Goal: Task Accomplishment & Management: Use online tool/utility

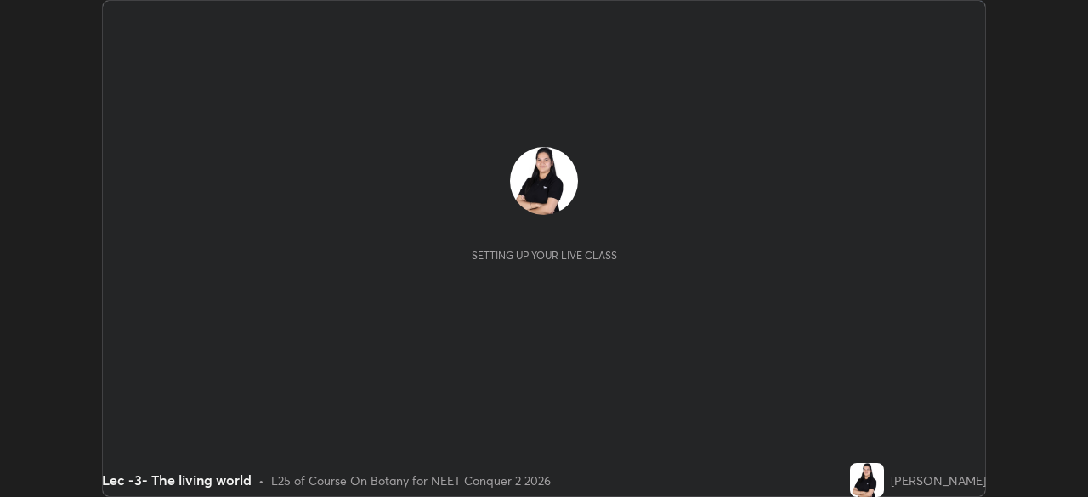
scroll to position [497, 1087]
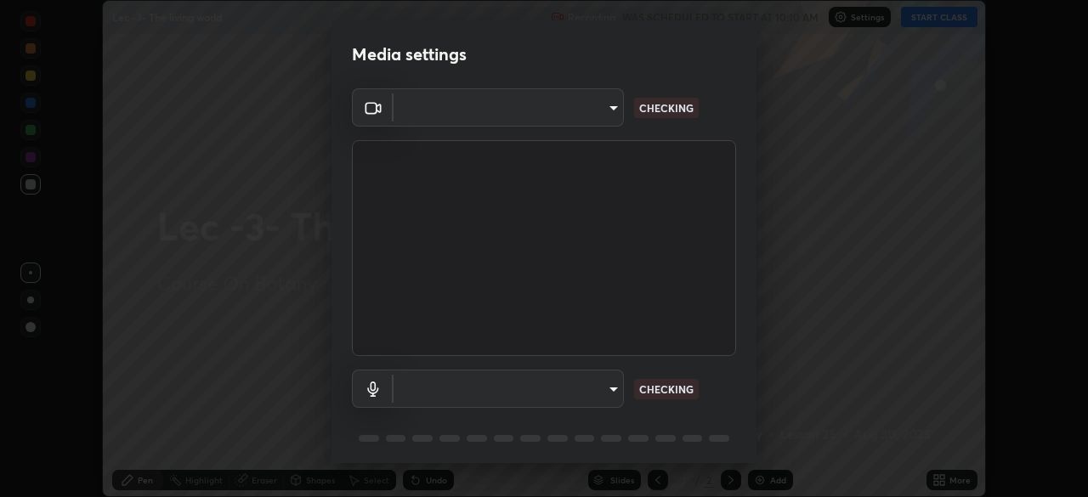
click at [613, 390] on body "Erase all Lec -3- The living world Recording WAS SCHEDULED TO START AT 10:10 AM…" at bounding box center [544, 248] width 1088 height 497
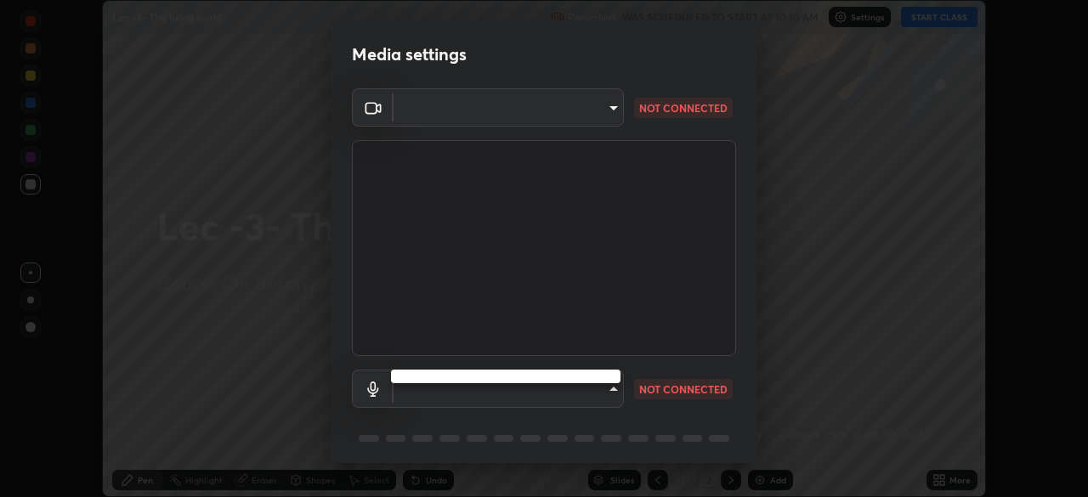
type input "bba66c41345857dcc9a6d4c580dc01eb5c8f13e357e582705132971b55534d29"
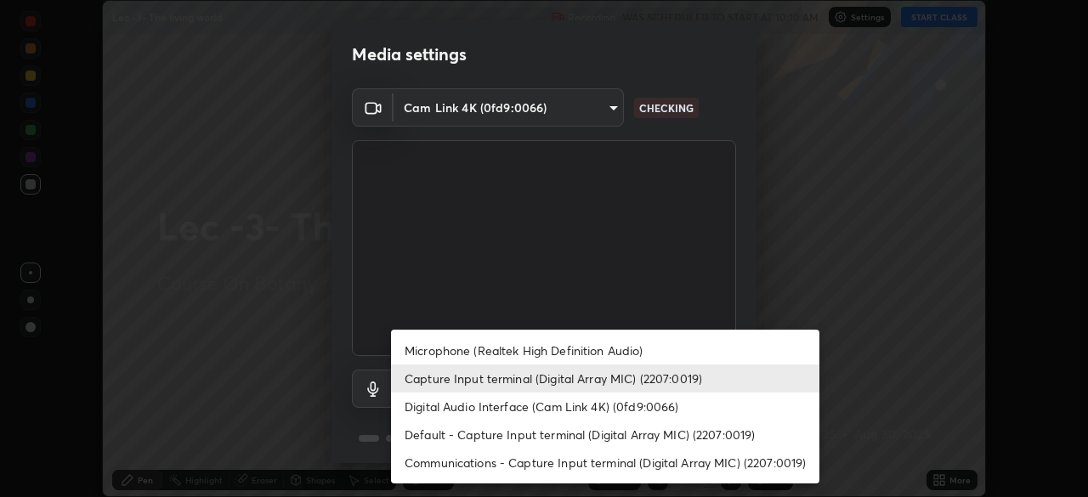
click at [575, 350] on li "Microphone (Realtek High Definition Audio)" at bounding box center [605, 351] width 428 height 28
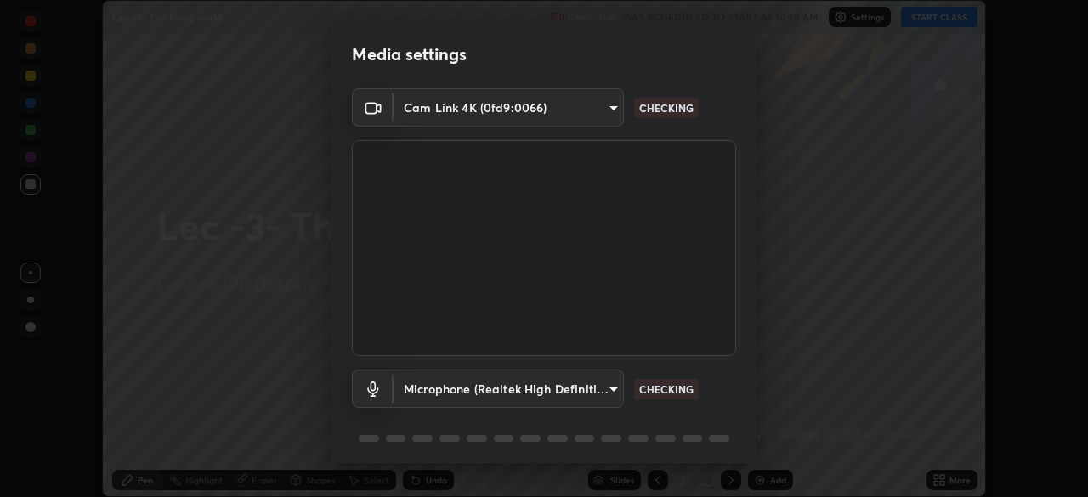
click at [587, 384] on body "Erase all Lec -3- The living world Recording WAS SCHEDULED TO START AT 10:10 AM…" at bounding box center [544, 248] width 1088 height 497
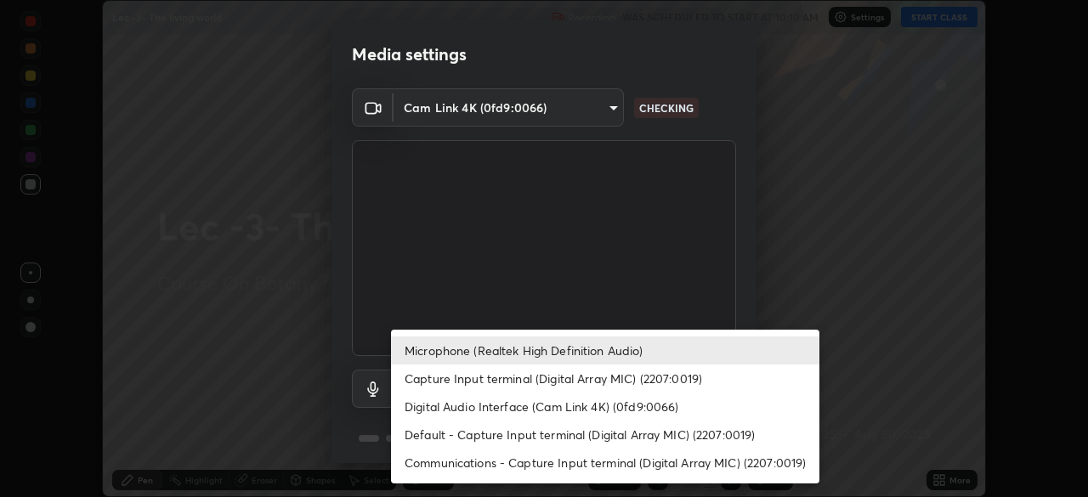
click at [531, 380] on li "Capture Input terminal (Digital Array MIC) (2207:0019)" at bounding box center [605, 379] width 428 height 28
type input "a05e24d5bf415794e164c1dc4afe10f701dff4cff059ff988e161665ee2e2aee"
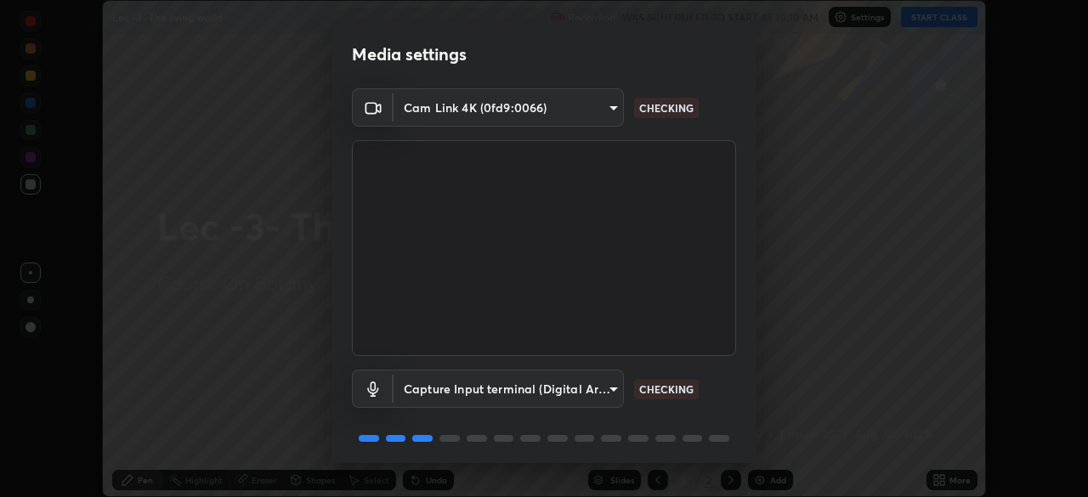
scroll to position [60, 0]
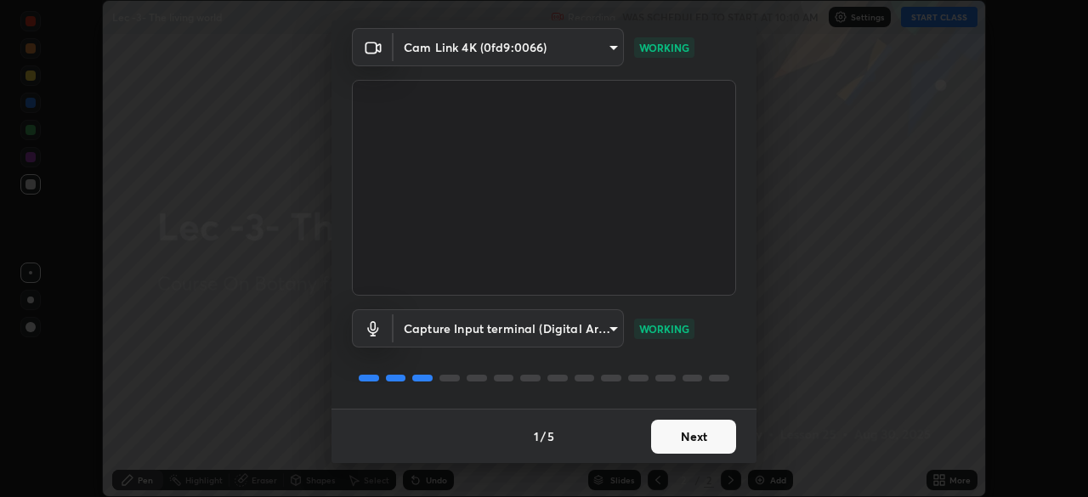
click at [665, 442] on button "Next" at bounding box center [693, 437] width 85 height 34
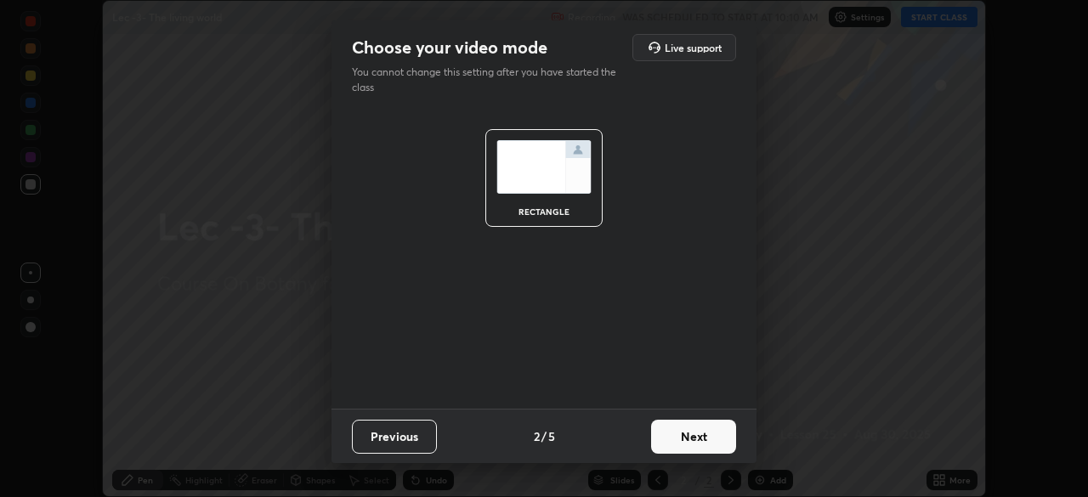
scroll to position [0, 0]
click at [671, 442] on button "Next" at bounding box center [693, 437] width 85 height 34
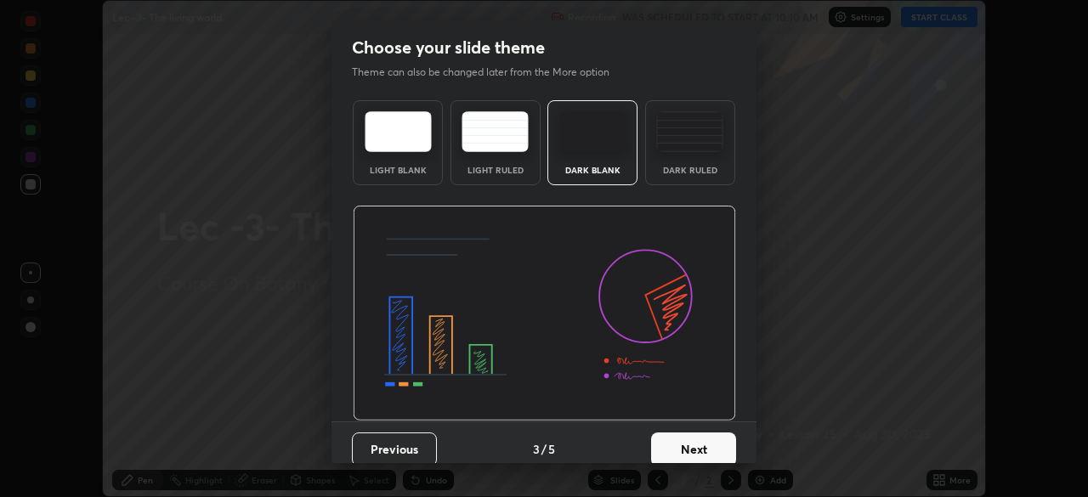
click at [676, 439] on button "Next" at bounding box center [693, 450] width 85 height 34
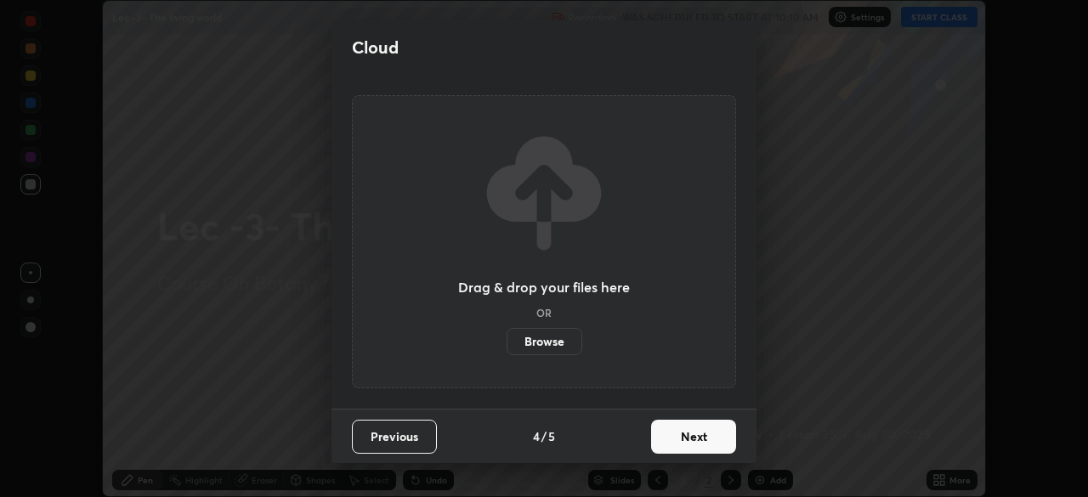
click at [676, 442] on button "Next" at bounding box center [693, 437] width 85 height 34
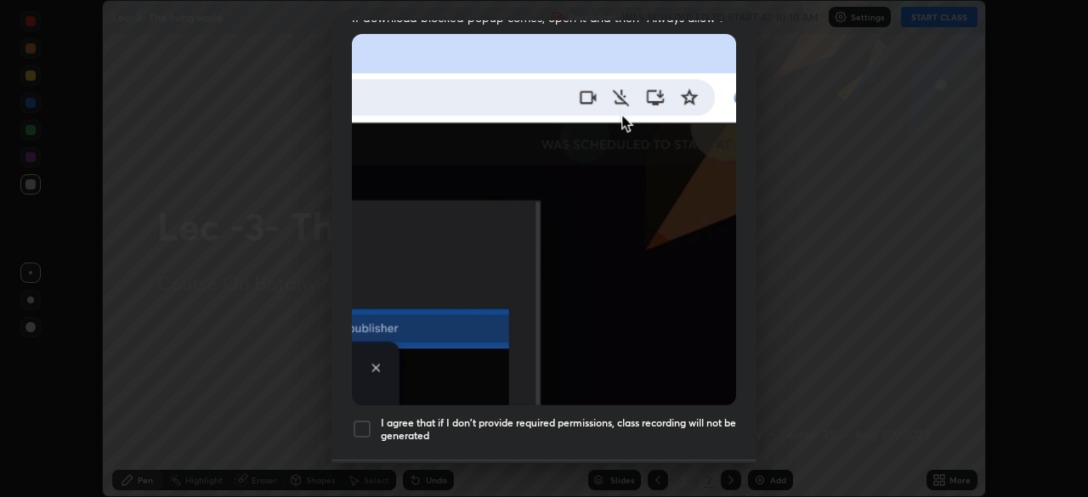
click at [365, 419] on div at bounding box center [362, 429] width 20 height 20
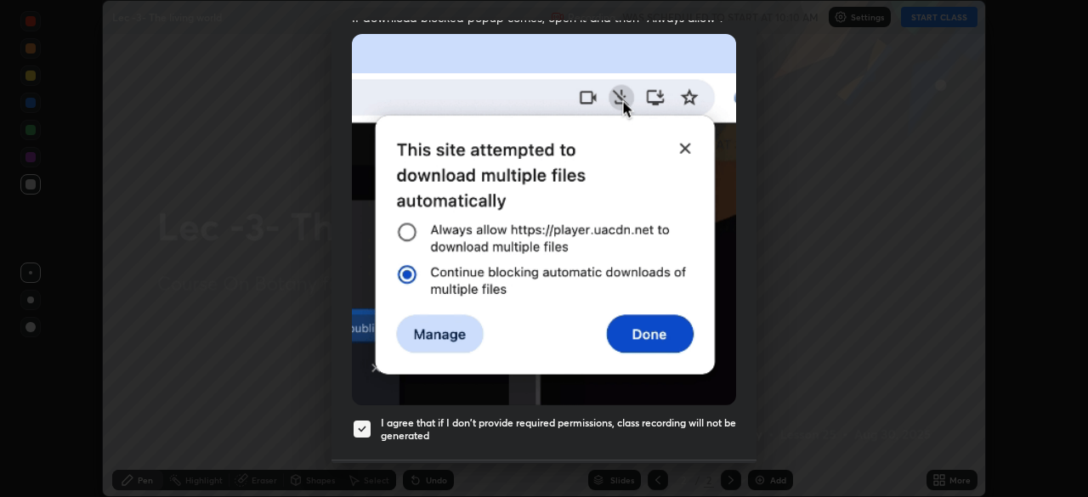
scroll to position [407, 0]
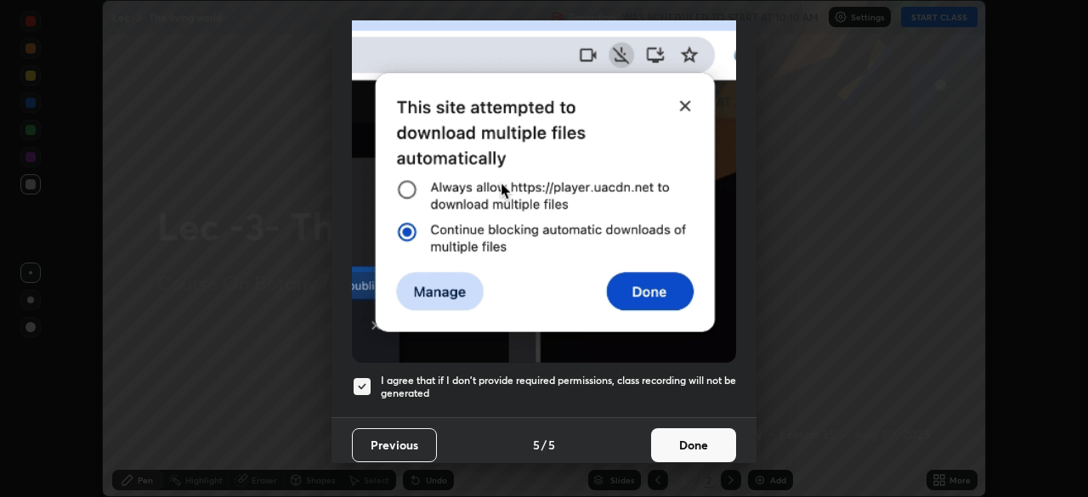
click at [686, 440] on button "Done" at bounding box center [693, 445] width 85 height 34
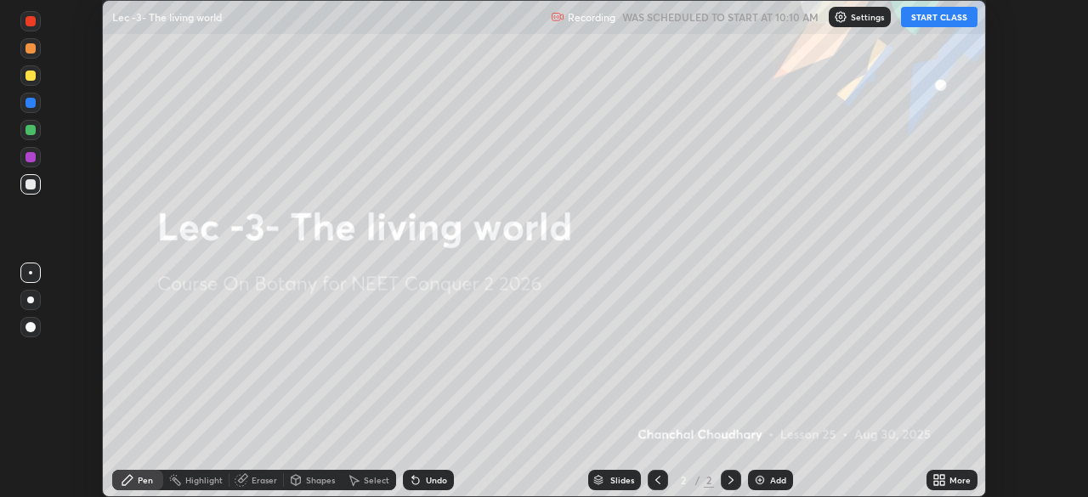
click at [944, 16] on button "START CLASS" at bounding box center [939, 17] width 76 height 20
click at [779, 474] on div "Add" at bounding box center [770, 480] width 45 height 20
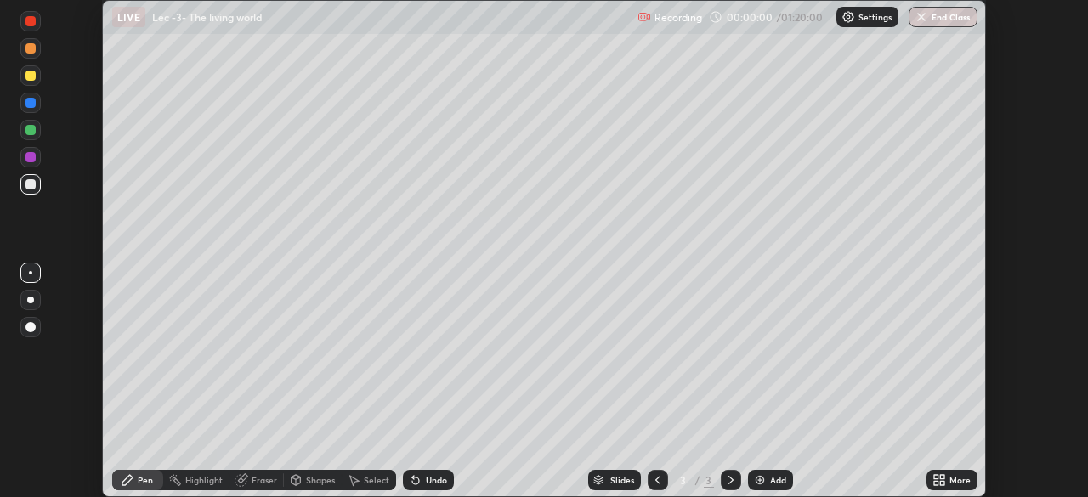
click at [947, 484] on div "More" at bounding box center [951, 480] width 51 height 20
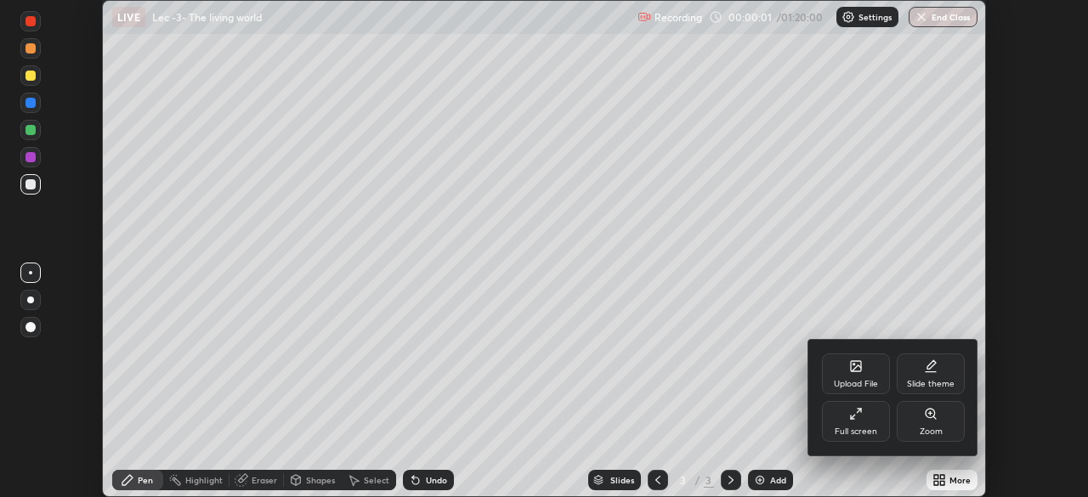
click at [854, 382] on div "Upload File" at bounding box center [856, 384] width 44 height 8
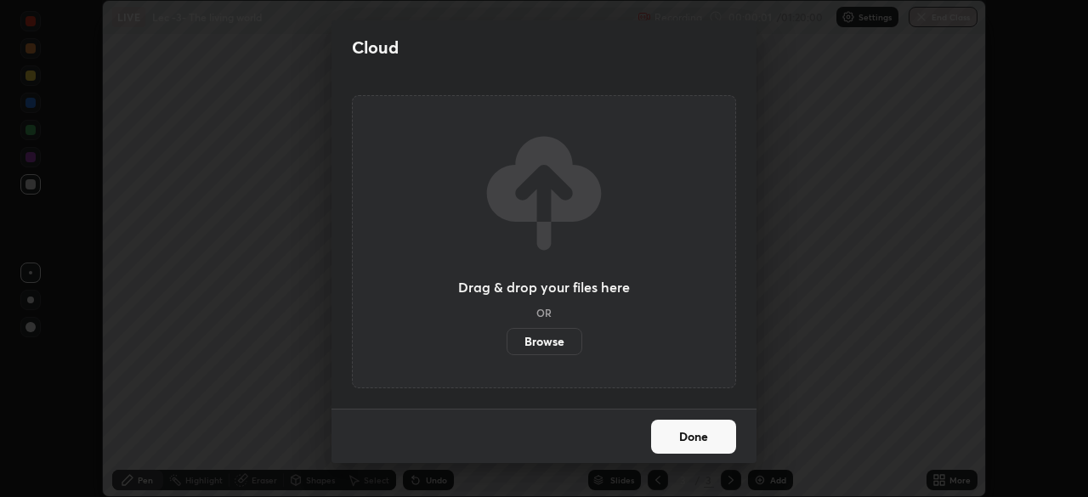
click at [542, 333] on label "Browse" at bounding box center [545, 341] width 76 height 27
click at [507, 333] on input "Browse" at bounding box center [507, 341] width 0 height 27
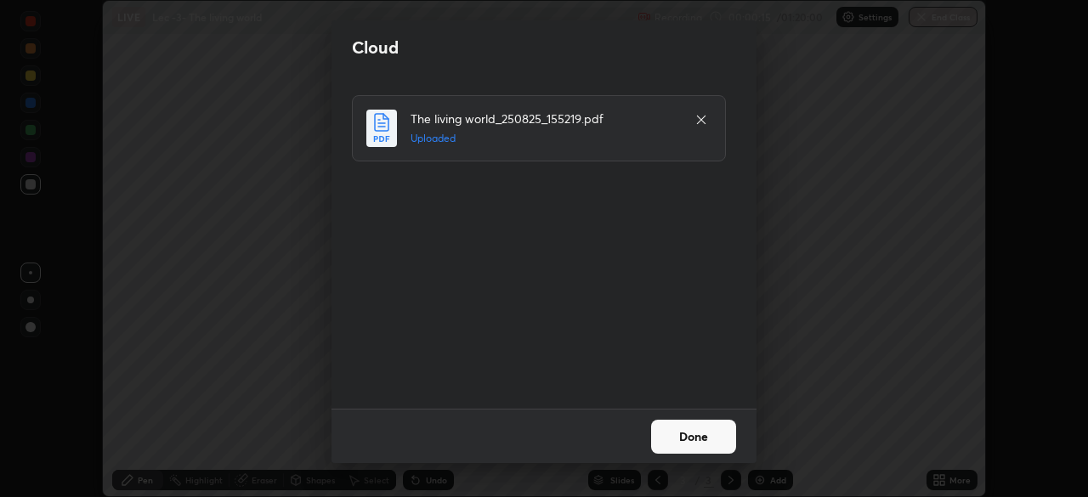
click at [682, 446] on button "Done" at bounding box center [693, 437] width 85 height 34
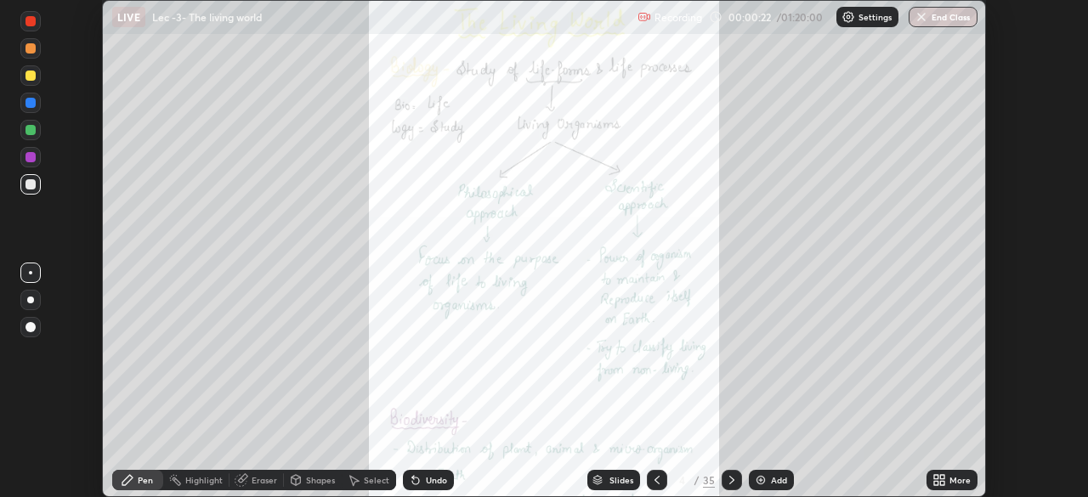
click at [622, 484] on div "Slides" at bounding box center [621, 480] width 24 height 8
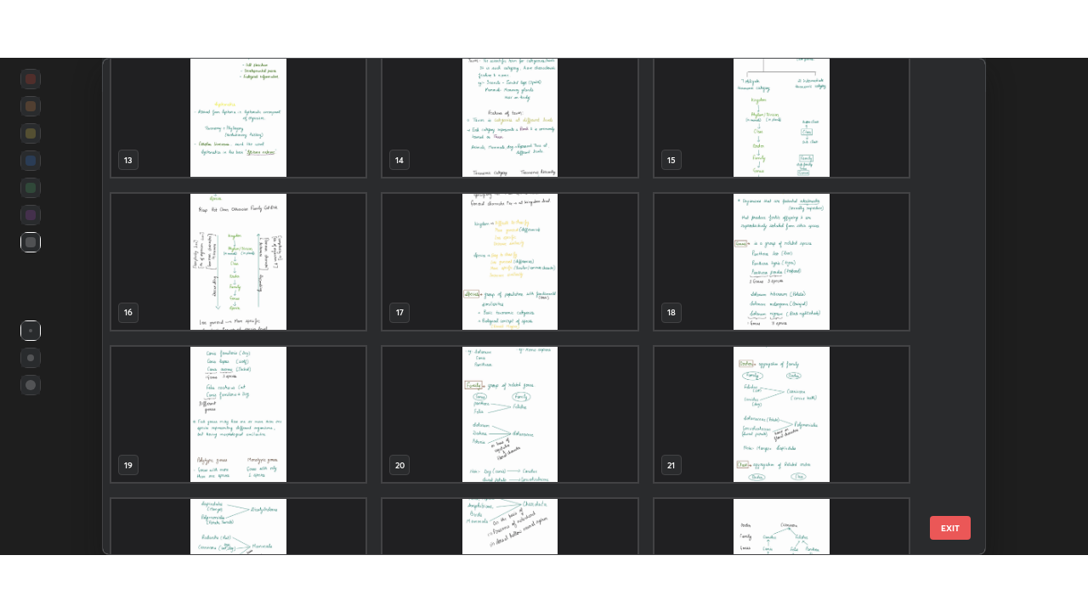
scroll to position [637, 0]
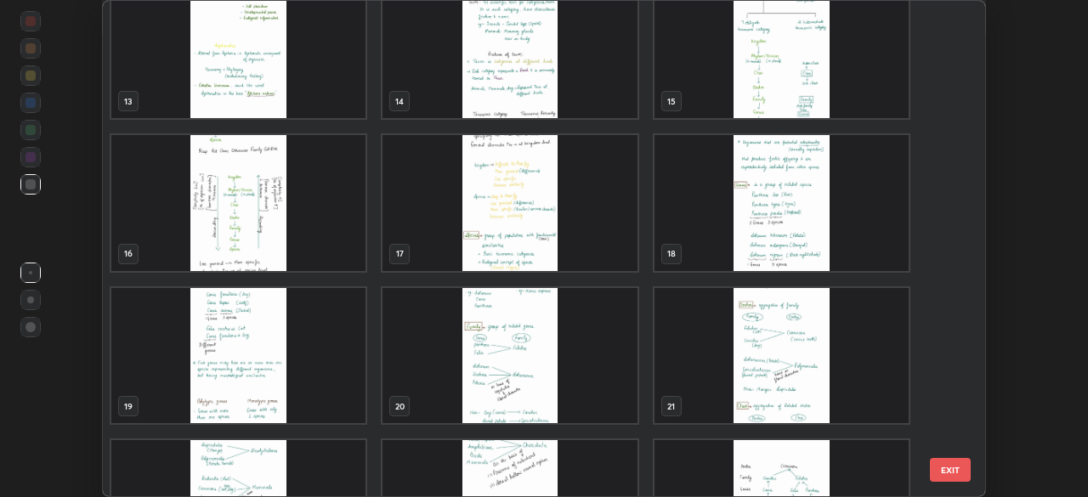
click at [342, 238] on img "grid" at bounding box center [238, 203] width 254 height 136
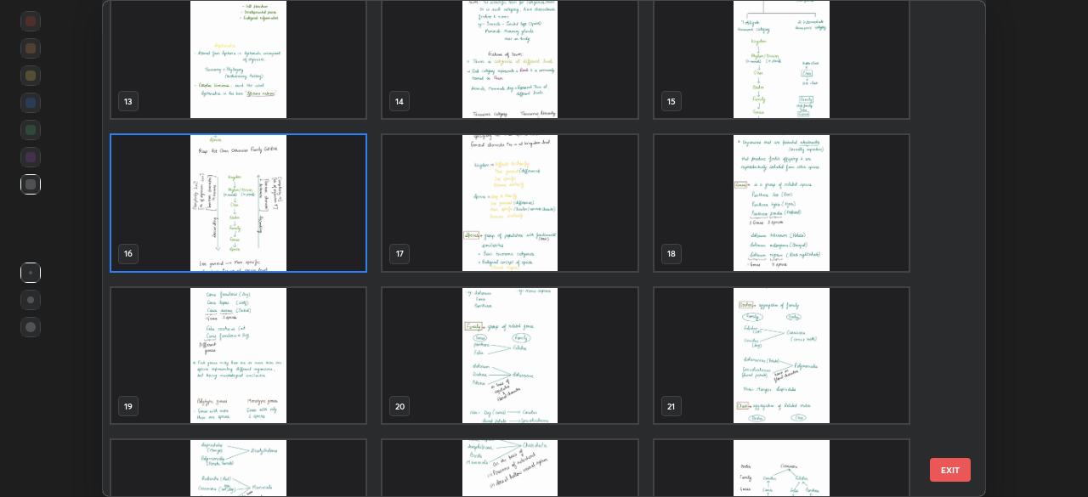
click at [339, 232] on img "grid" at bounding box center [238, 203] width 254 height 136
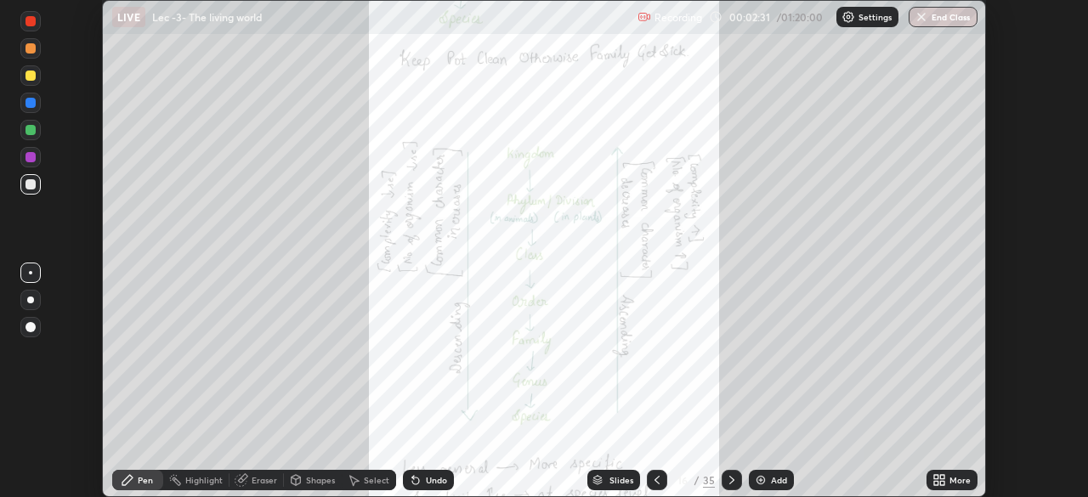
click at [946, 477] on div "More" at bounding box center [951, 480] width 51 height 20
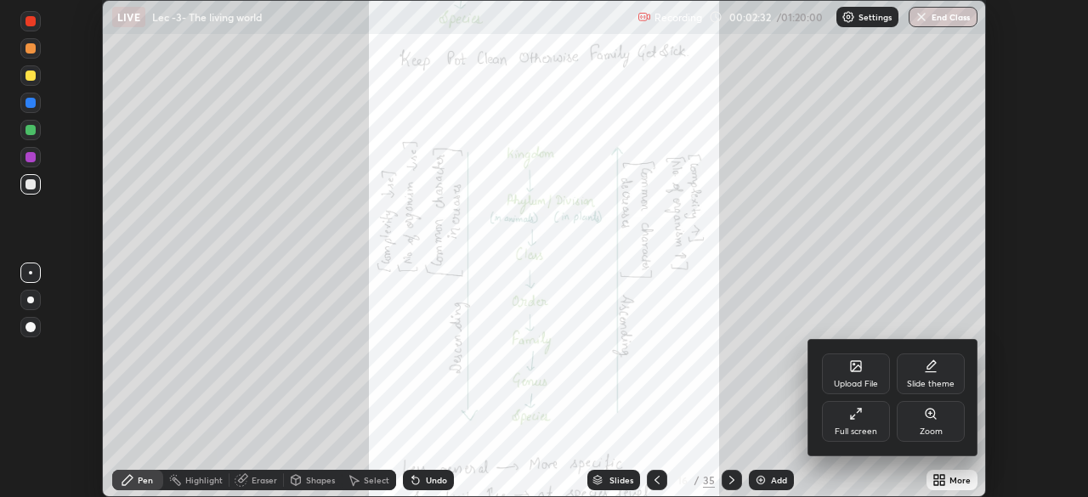
click at [862, 436] on div "Full screen" at bounding box center [856, 431] width 42 height 8
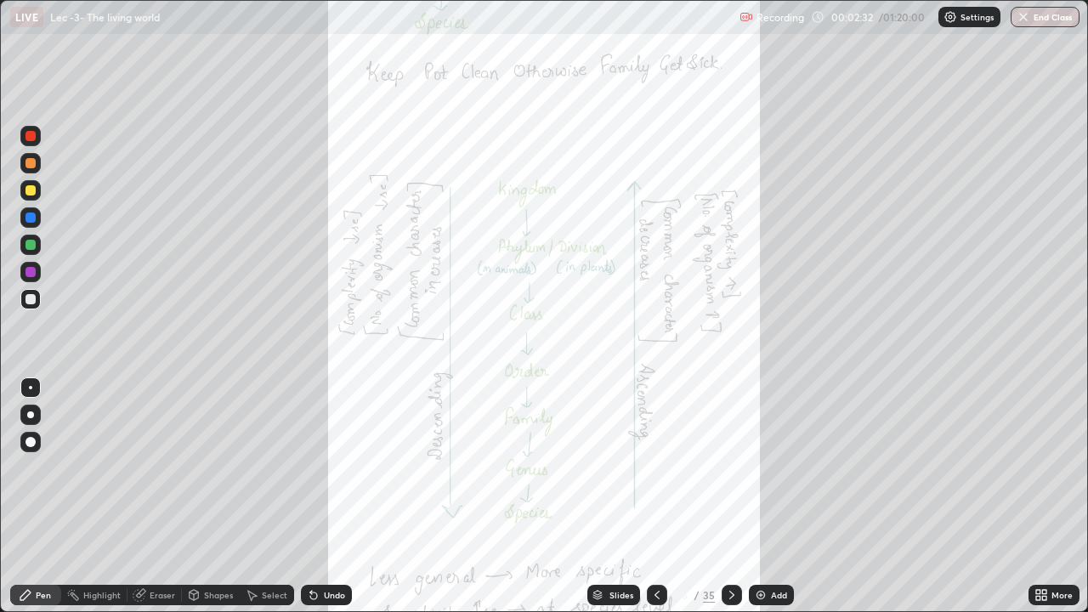
scroll to position [612, 1088]
click at [108, 496] on div "Highlight" at bounding box center [101, 595] width 37 height 8
click at [34, 188] on div at bounding box center [30, 190] width 10 height 10
click at [727, 496] on icon at bounding box center [732, 595] width 14 height 14
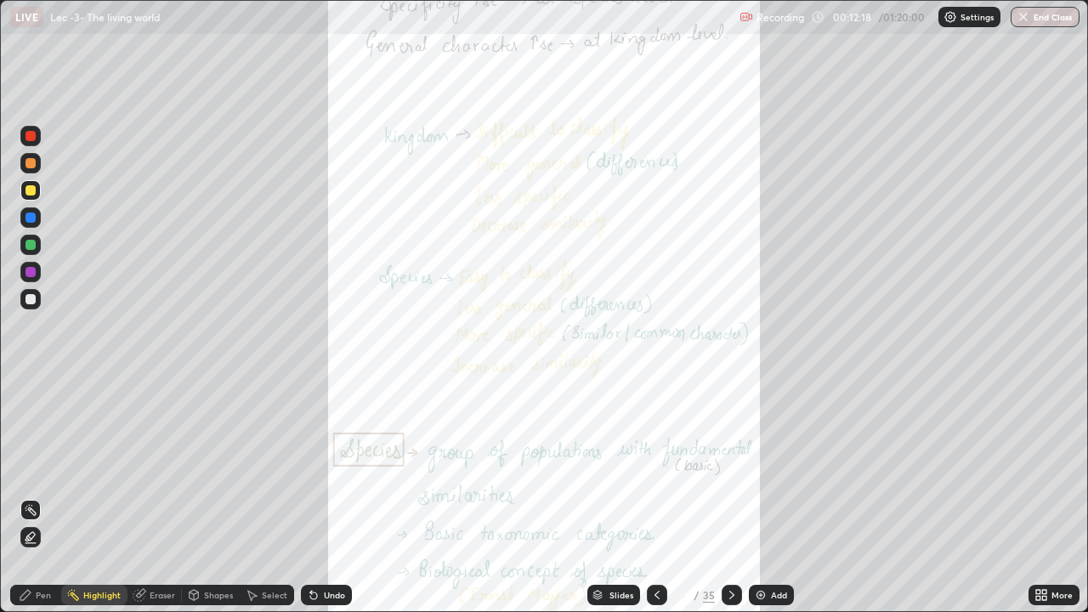
click at [655, 496] on icon at bounding box center [657, 595] width 14 height 14
click at [1069, 496] on div "More" at bounding box center [1061, 595] width 21 height 8
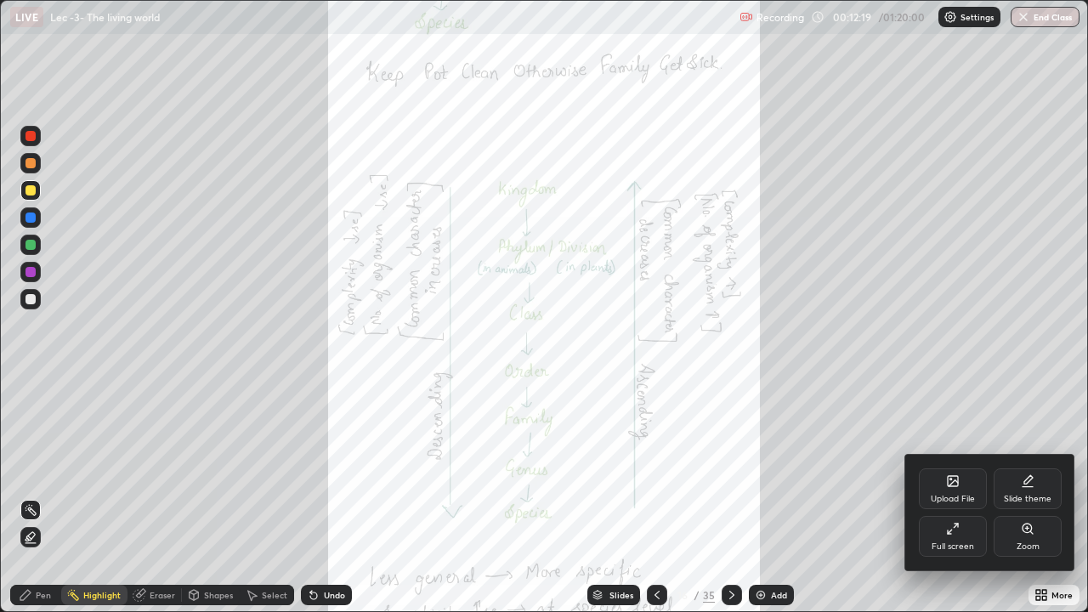
click at [1024, 496] on icon at bounding box center [1028, 529] width 14 height 14
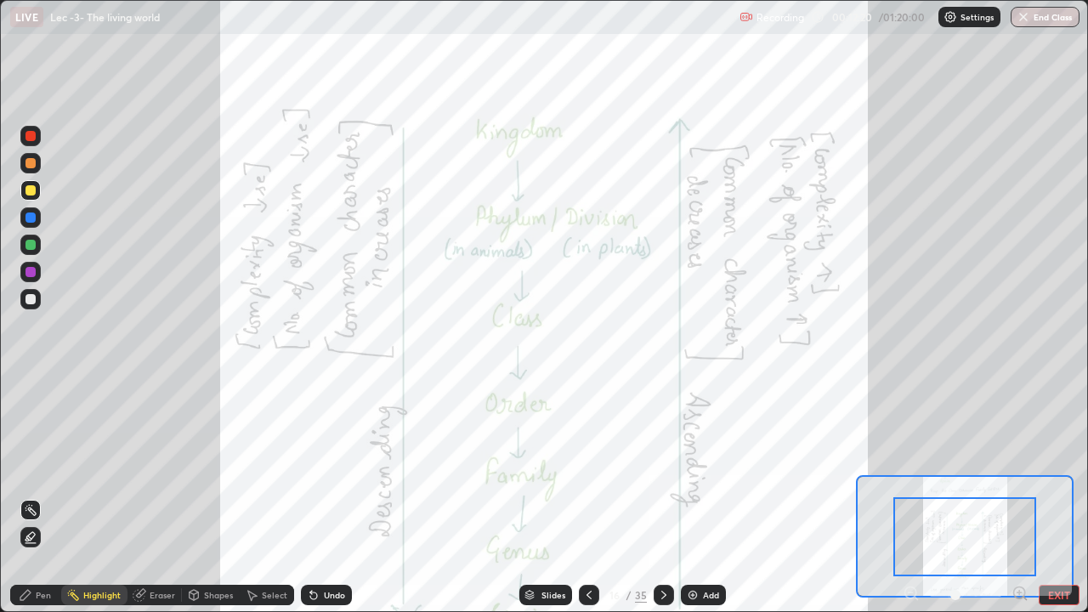
click at [1021, 496] on icon at bounding box center [1019, 592] width 4 height 0
click at [1019, 496] on icon at bounding box center [1019, 593] width 0 height 4
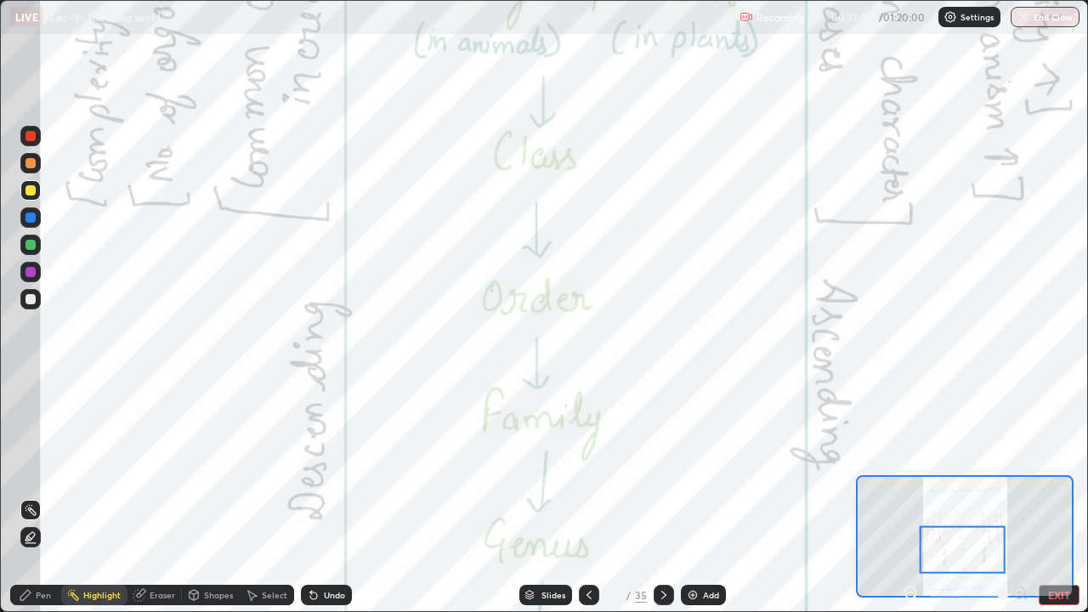
click at [654, 496] on div at bounding box center [664, 595] width 20 height 20
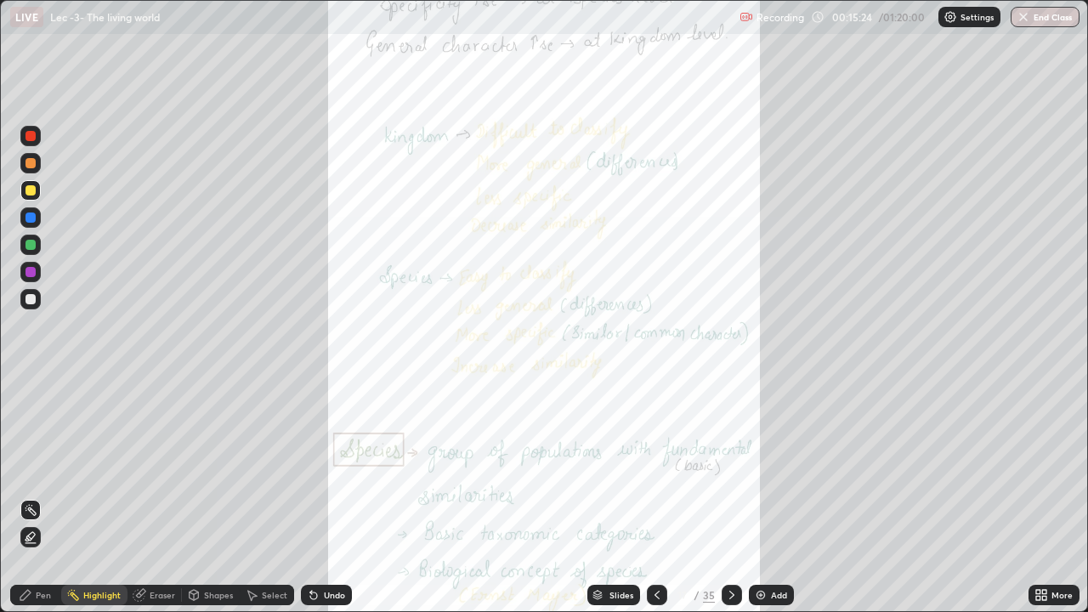
click at [729, 496] on icon at bounding box center [732, 595] width 14 height 14
click at [654, 496] on icon at bounding box center [656, 595] width 5 height 8
click at [661, 496] on icon at bounding box center [657, 595] width 14 height 14
click at [732, 496] on icon at bounding box center [732, 595] width 14 height 14
click at [731, 496] on div at bounding box center [732, 595] width 20 height 34
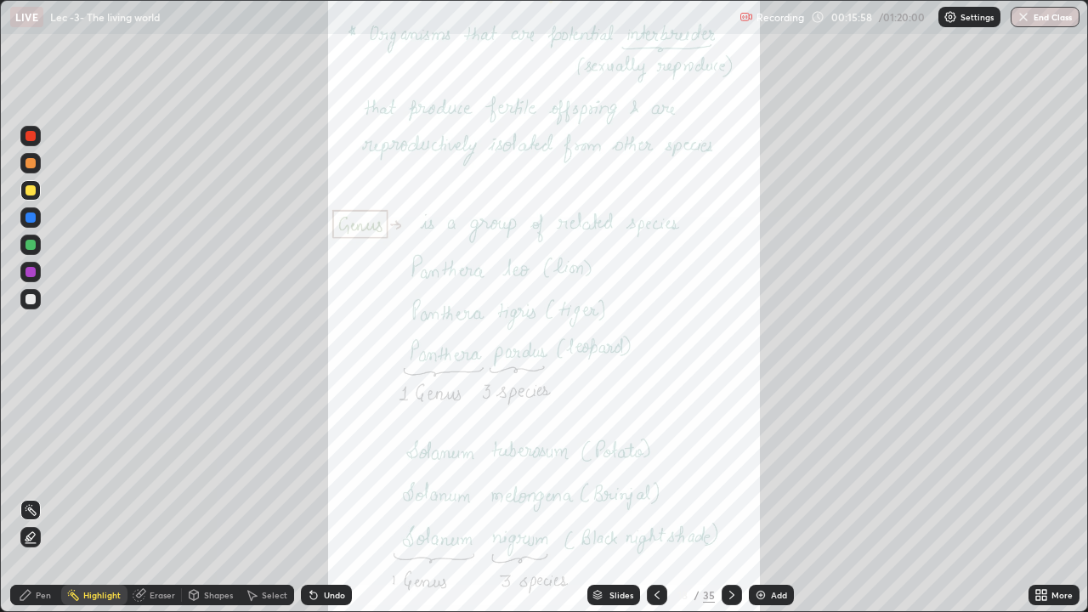
click at [727, 496] on icon at bounding box center [732, 595] width 14 height 14
click at [730, 496] on icon at bounding box center [732, 595] width 14 height 14
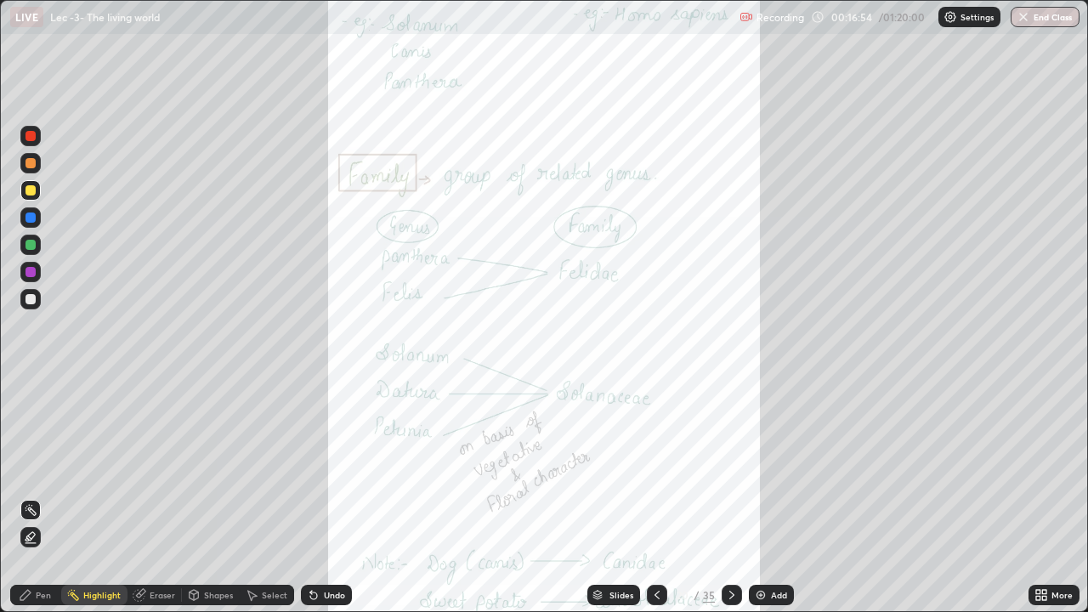
click at [725, 496] on icon at bounding box center [732, 595] width 14 height 14
click at [657, 496] on icon at bounding box center [657, 595] width 14 height 14
click at [734, 496] on icon at bounding box center [732, 595] width 14 height 14
click at [728, 496] on icon at bounding box center [732, 595] width 14 height 14
click at [727, 496] on icon at bounding box center [732, 595] width 14 height 14
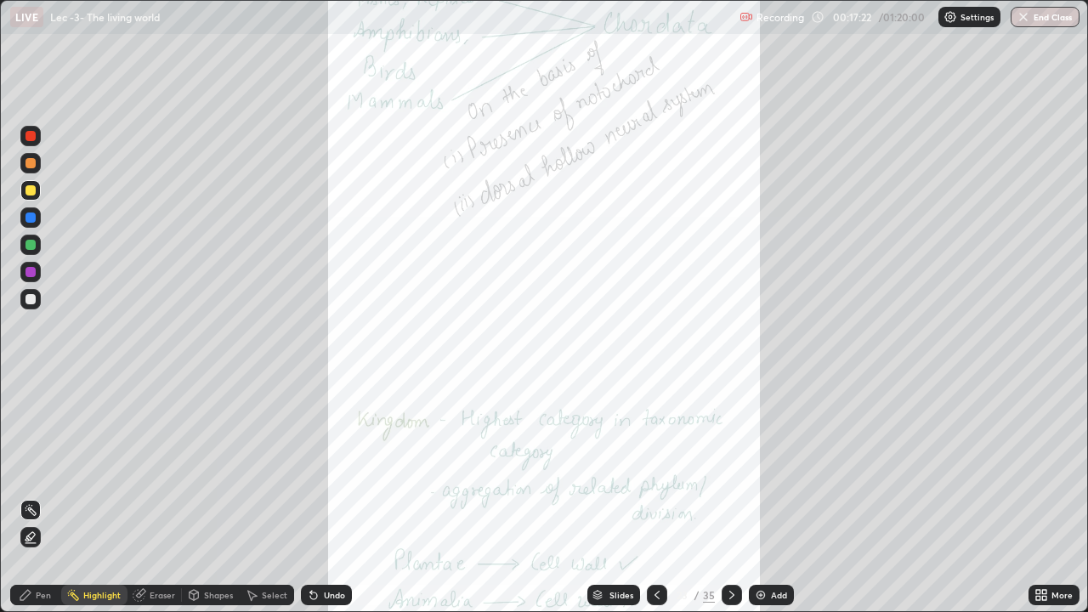
click at [729, 496] on icon at bounding box center [732, 595] width 14 height 14
click at [624, 496] on div "Slides" at bounding box center [621, 595] width 24 height 8
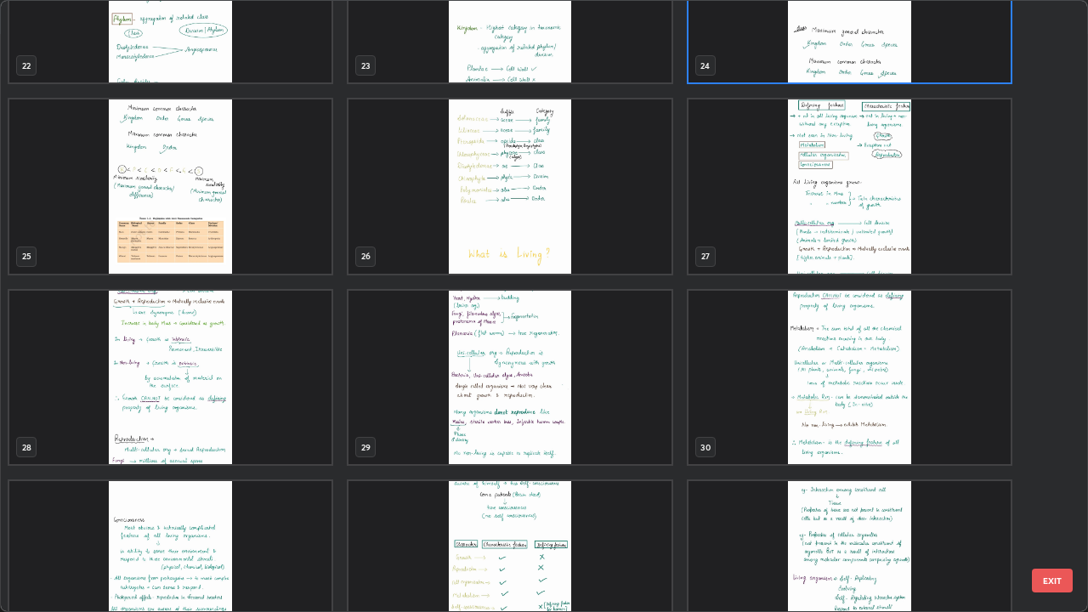
scroll to position [1410, 0]
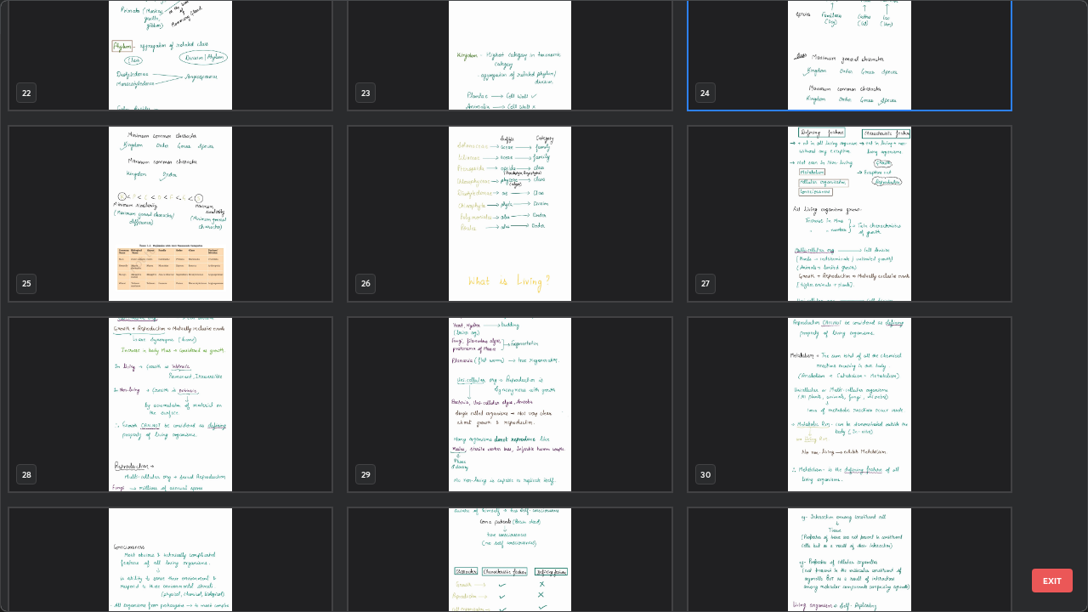
click at [631, 271] on img "grid" at bounding box center [509, 214] width 322 height 174
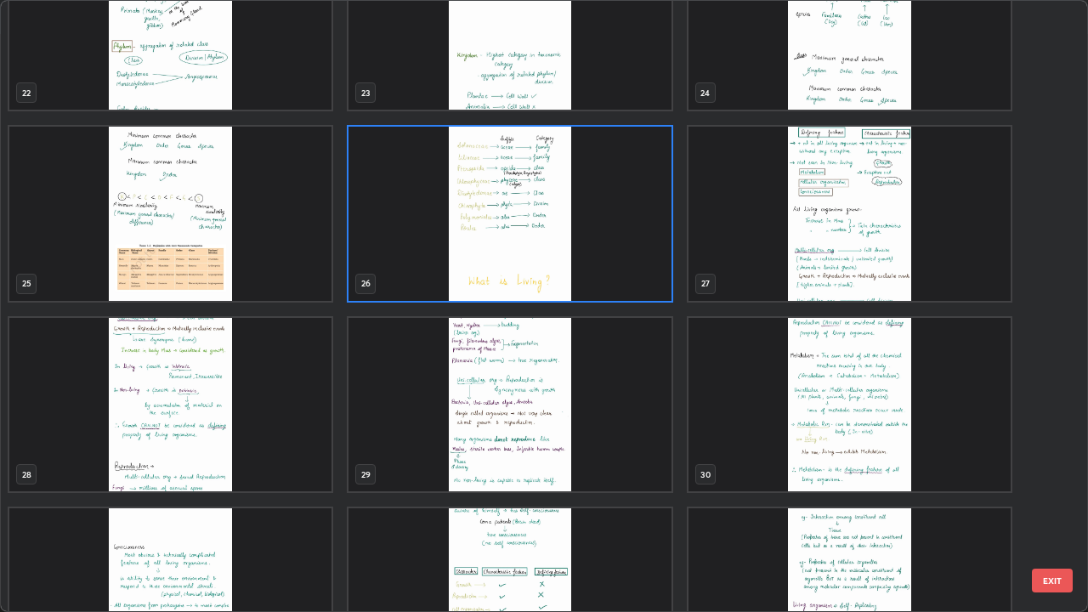
click at [631, 271] on img "grid" at bounding box center [509, 214] width 322 height 174
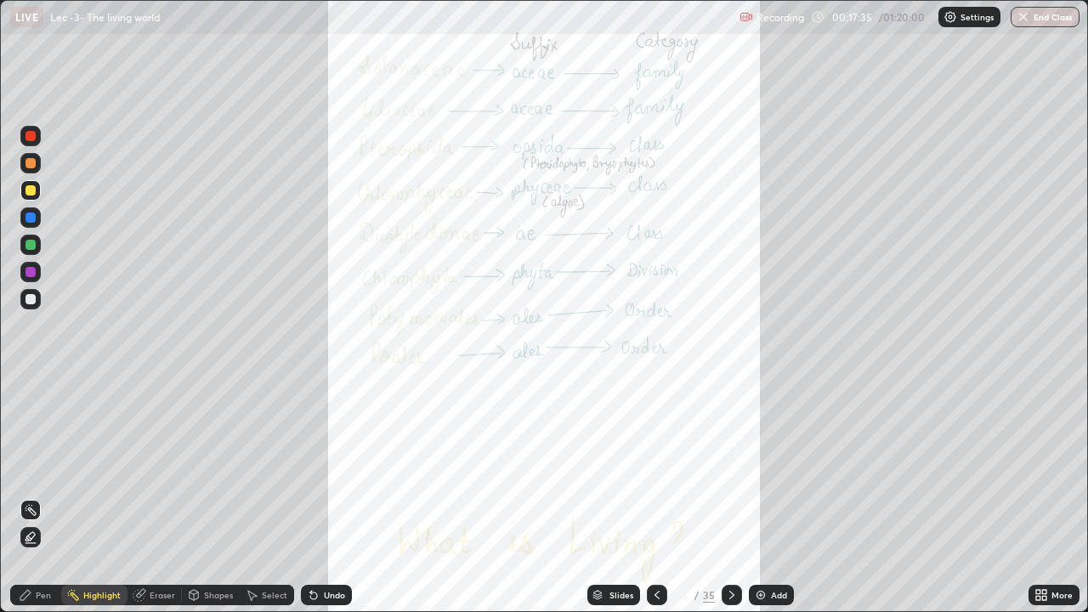
click at [732, 496] on icon at bounding box center [732, 595] width 14 height 14
click at [42, 496] on div "Pen" at bounding box center [43, 595] width 15 height 8
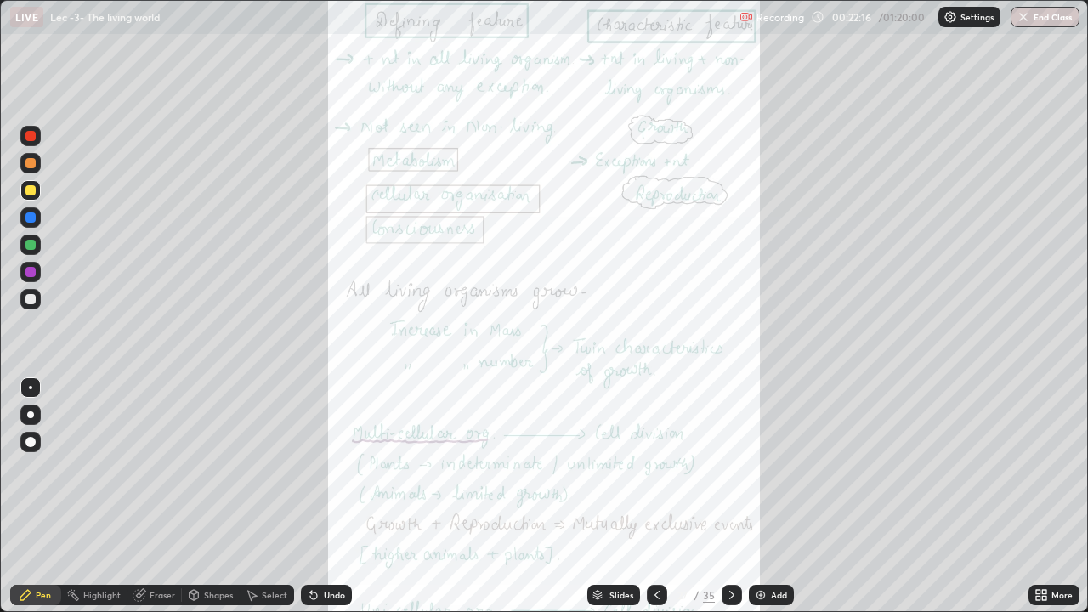
click at [31, 310] on div at bounding box center [30, 299] width 20 height 27
click at [36, 421] on div at bounding box center [30, 415] width 20 height 20
click at [93, 496] on div "Highlight" at bounding box center [101, 595] width 37 height 8
click at [728, 496] on icon at bounding box center [732, 595] width 14 height 14
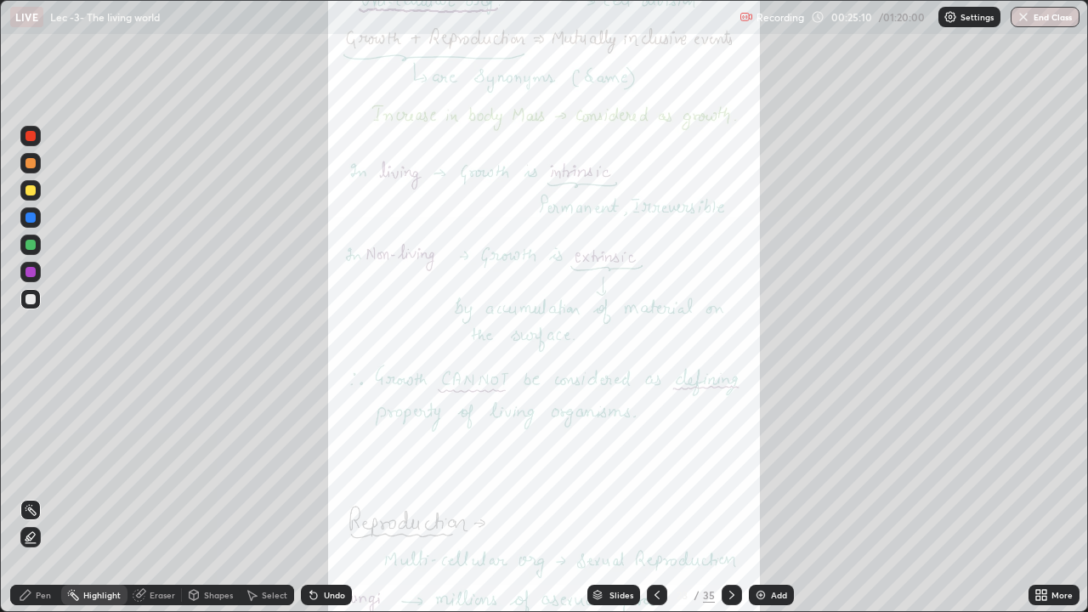
click at [31, 210] on div at bounding box center [30, 217] width 20 height 20
click at [725, 496] on icon at bounding box center [732, 595] width 14 height 14
click at [1061, 496] on div "More" at bounding box center [1053, 595] width 51 height 20
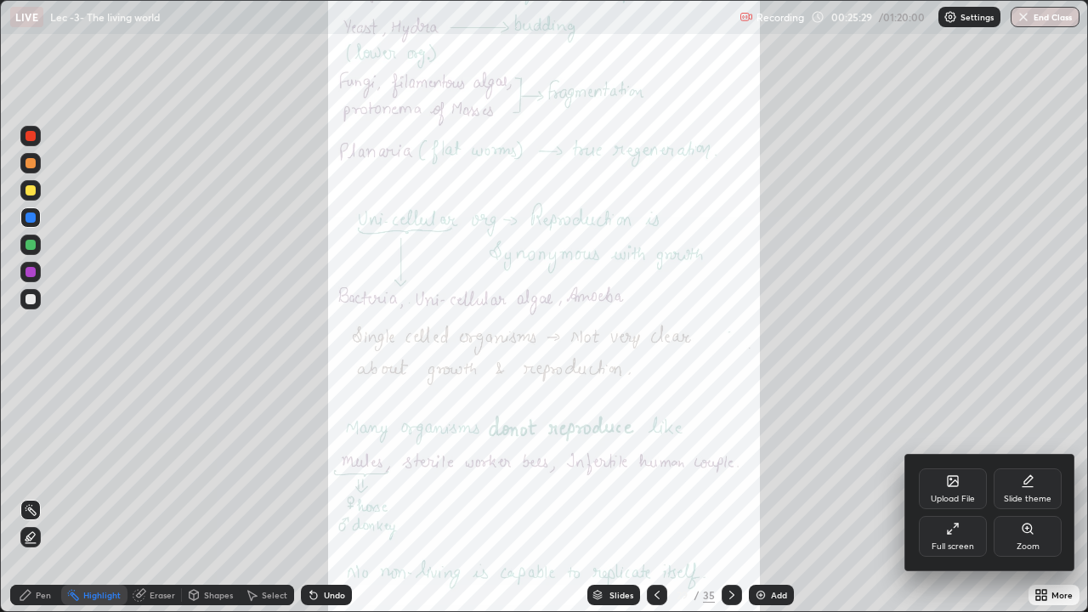
click at [1027, 496] on div "Zoom" at bounding box center [1027, 546] width 23 height 8
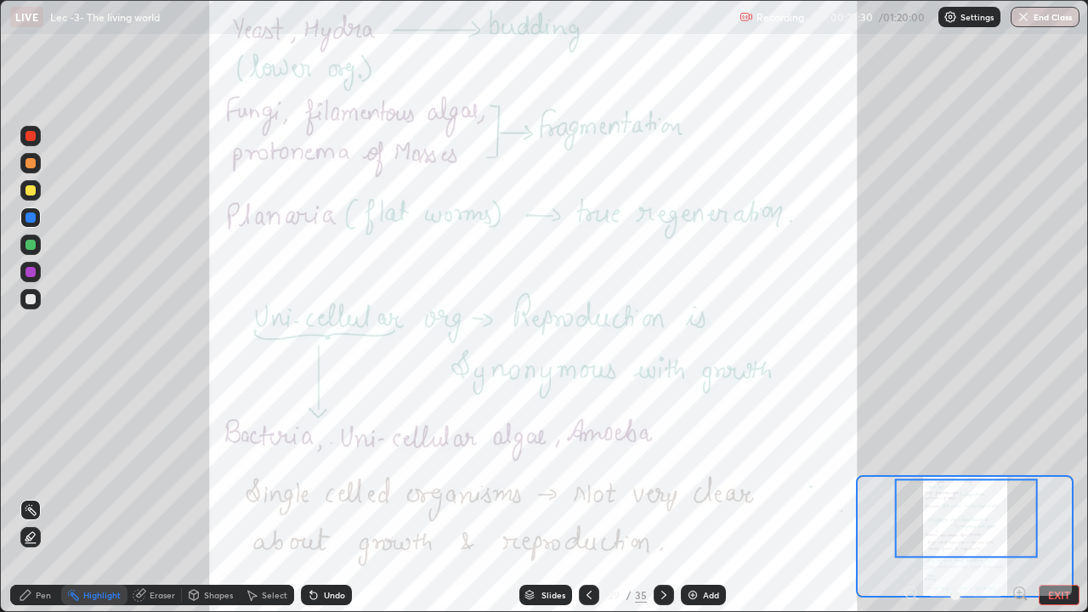
click at [912, 496] on div at bounding box center [966, 595] width 126 height 20
click at [1056, 496] on button "EXIT" at bounding box center [1059, 595] width 41 height 20
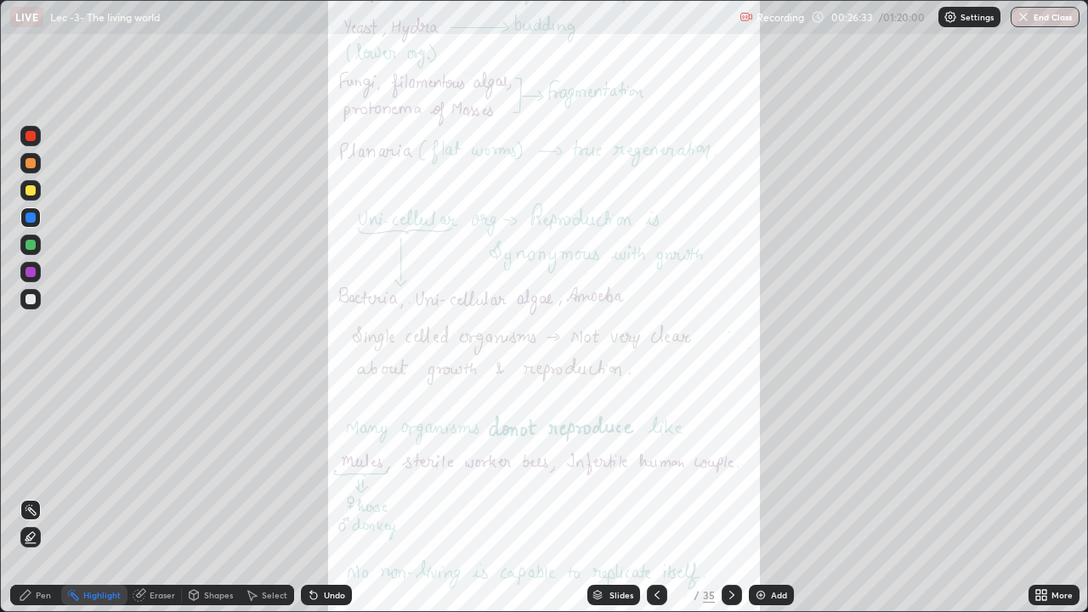
click at [729, 496] on icon at bounding box center [732, 595] width 14 height 14
click at [729, 496] on icon at bounding box center [731, 595] width 5 height 8
click at [727, 496] on icon at bounding box center [732, 595] width 14 height 14
click at [1055, 496] on div "More" at bounding box center [1053, 595] width 51 height 34
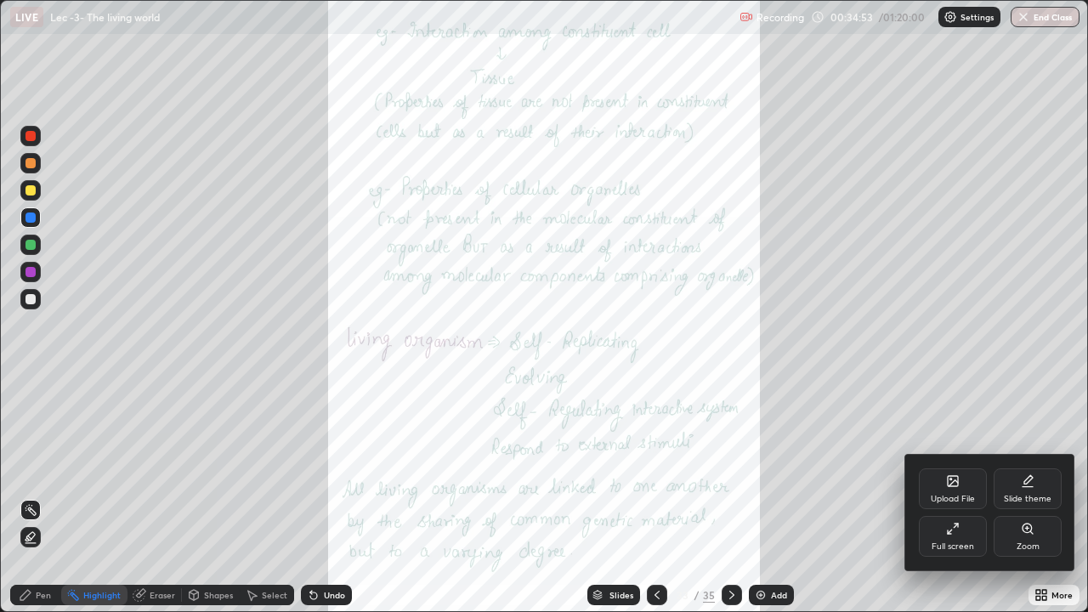
click at [1028, 496] on div "Zoom" at bounding box center [1027, 546] width 23 height 8
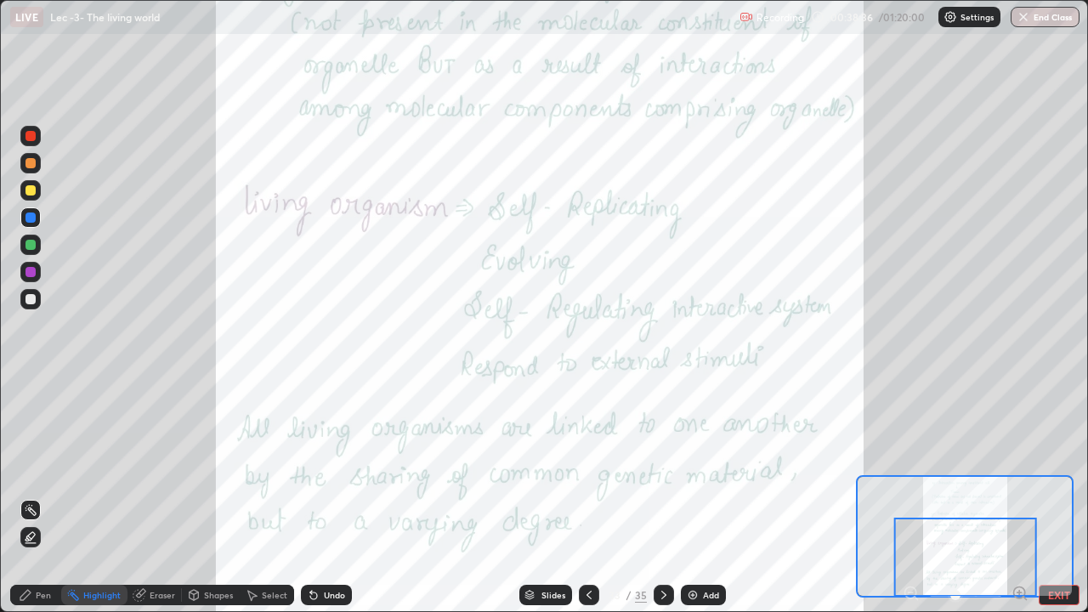
click at [552, 496] on div "Slides" at bounding box center [553, 595] width 24 height 8
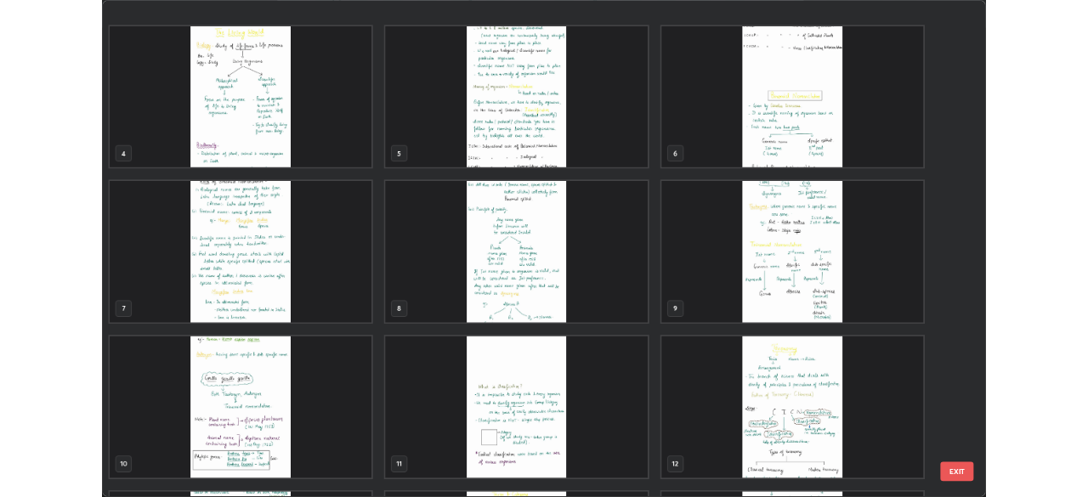
scroll to position [211, 0]
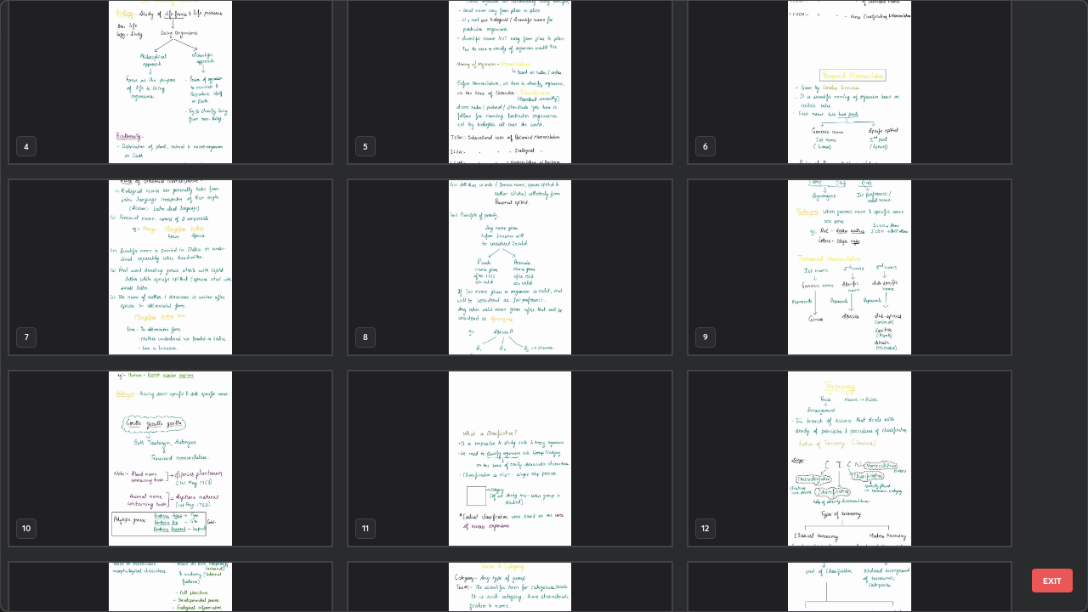
click at [639, 329] on img "grid" at bounding box center [509, 267] width 322 height 174
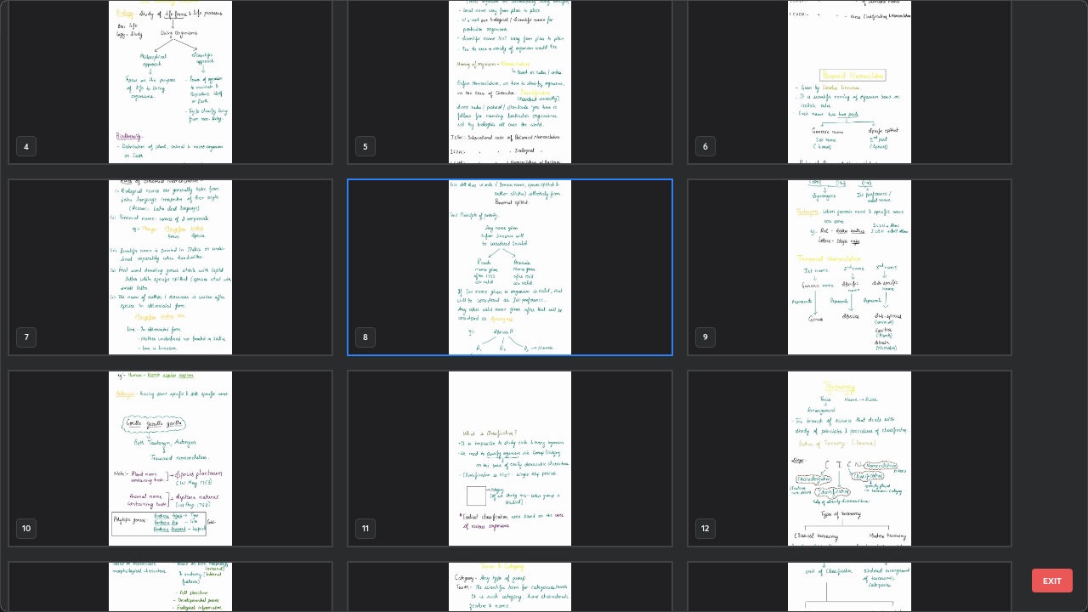
click at [643, 325] on img "grid" at bounding box center [509, 267] width 322 height 174
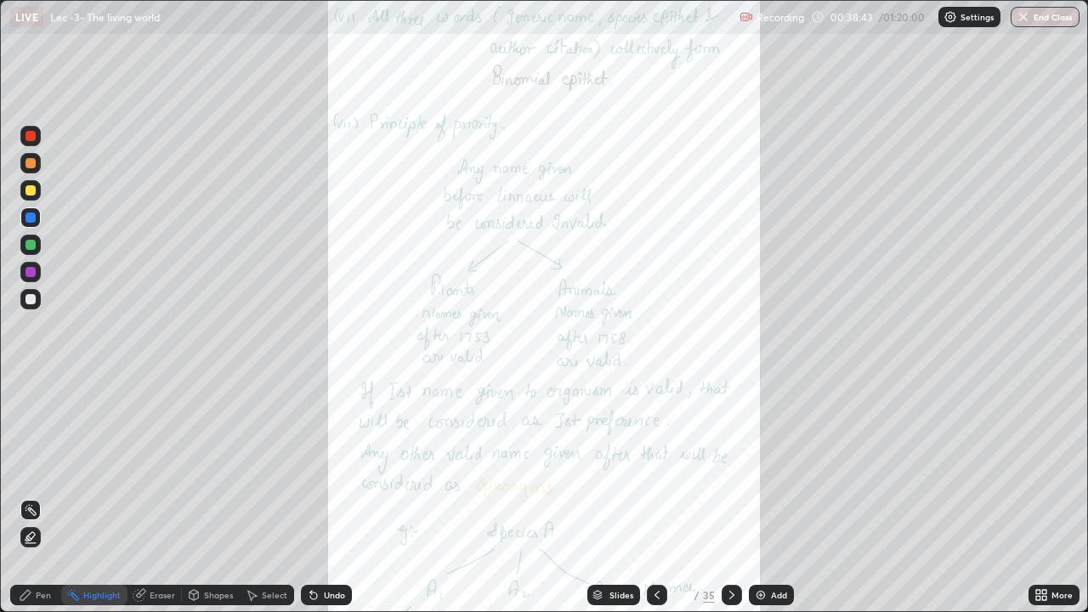
click at [732, 496] on icon at bounding box center [732, 595] width 14 height 14
click at [1055, 496] on div "More" at bounding box center [1053, 595] width 51 height 20
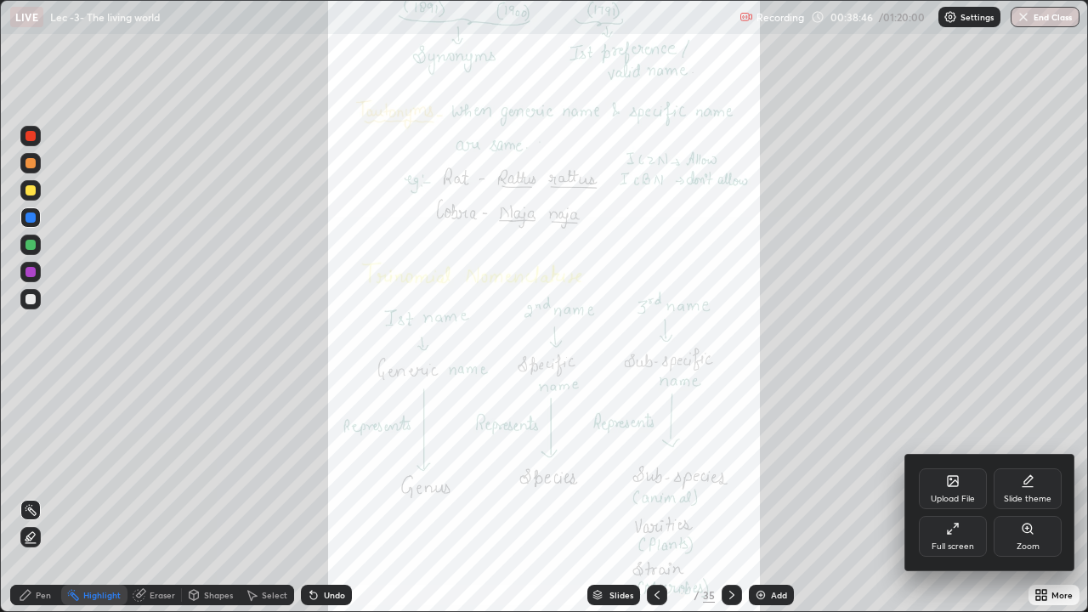
click at [1034, 496] on div "Zoom" at bounding box center [1027, 546] width 23 height 8
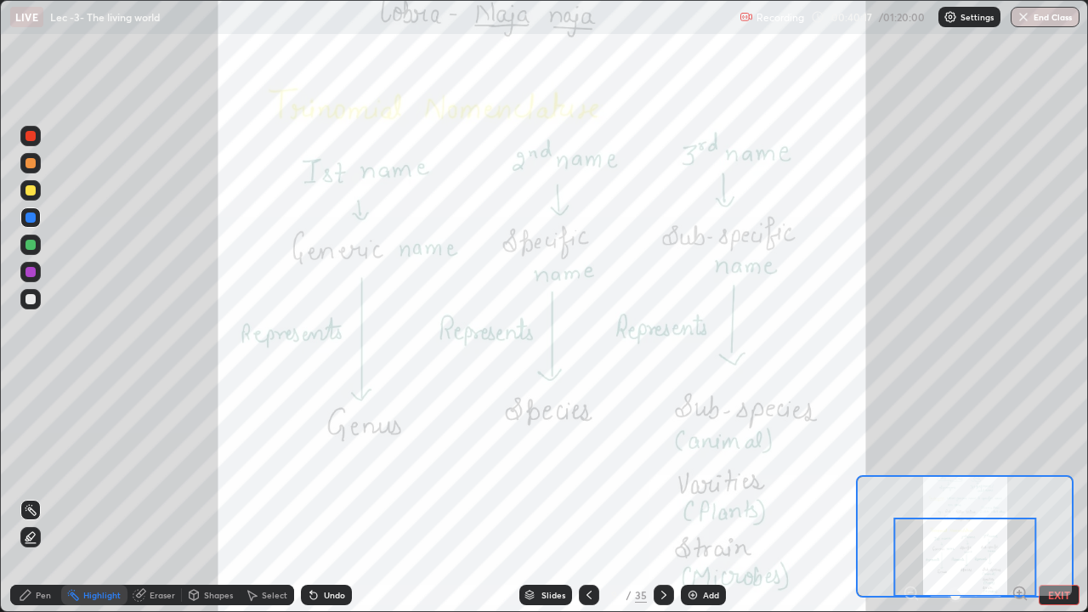
click at [1060, 496] on button "EXIT" at bounding box center [1059, 595] width 41 height 20
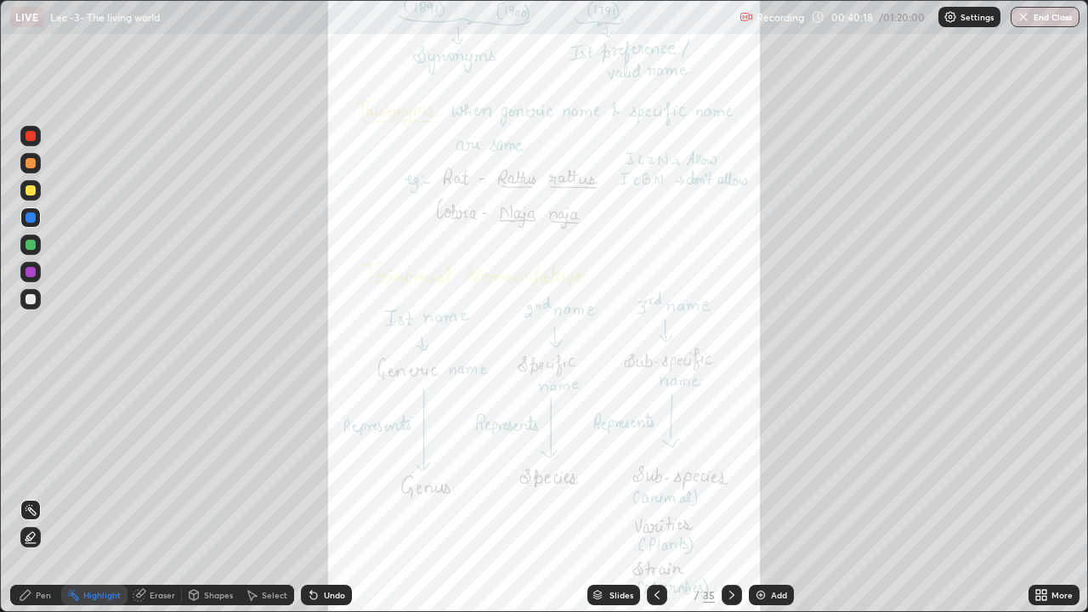
click at [1049, 496] on div "More" at bounding box center [1053, 595] width 51 height 20
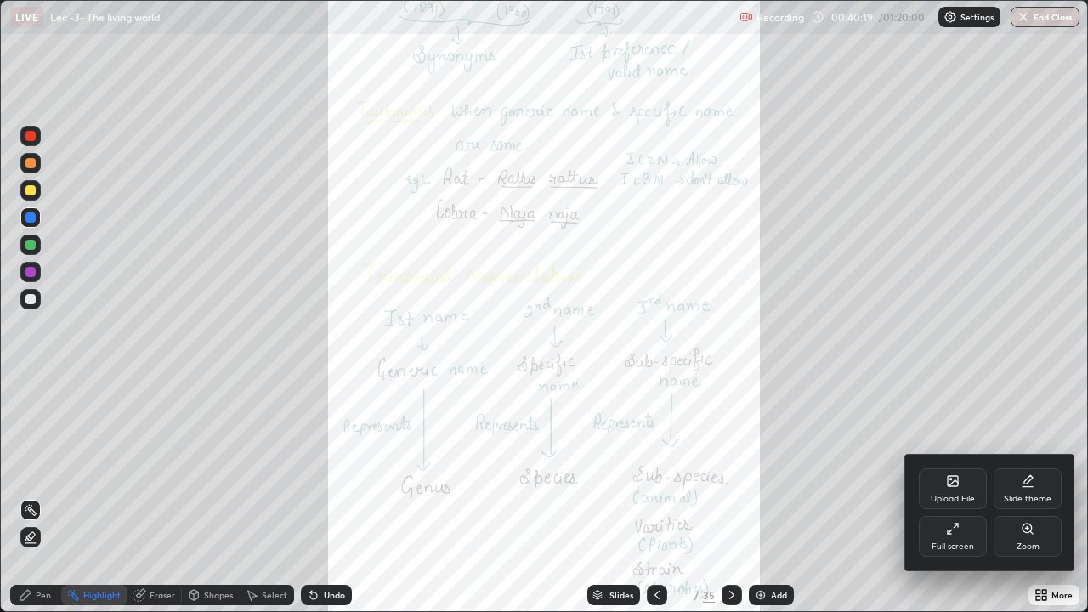
click at [956, 496] on div "Full screen" at bounding box center [952, 546] width 42 height 8
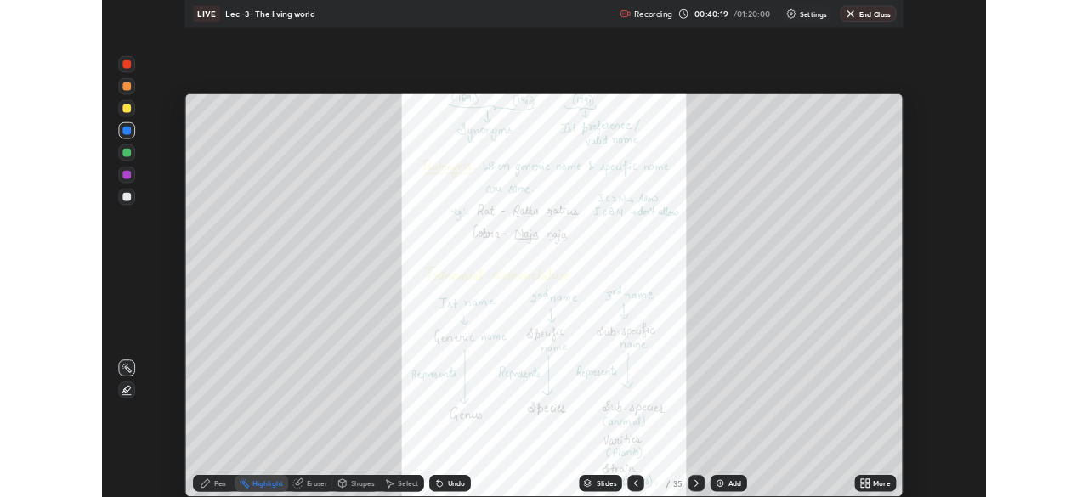
scroll to position [84492, 83901]
